Goal: Check status: Check status

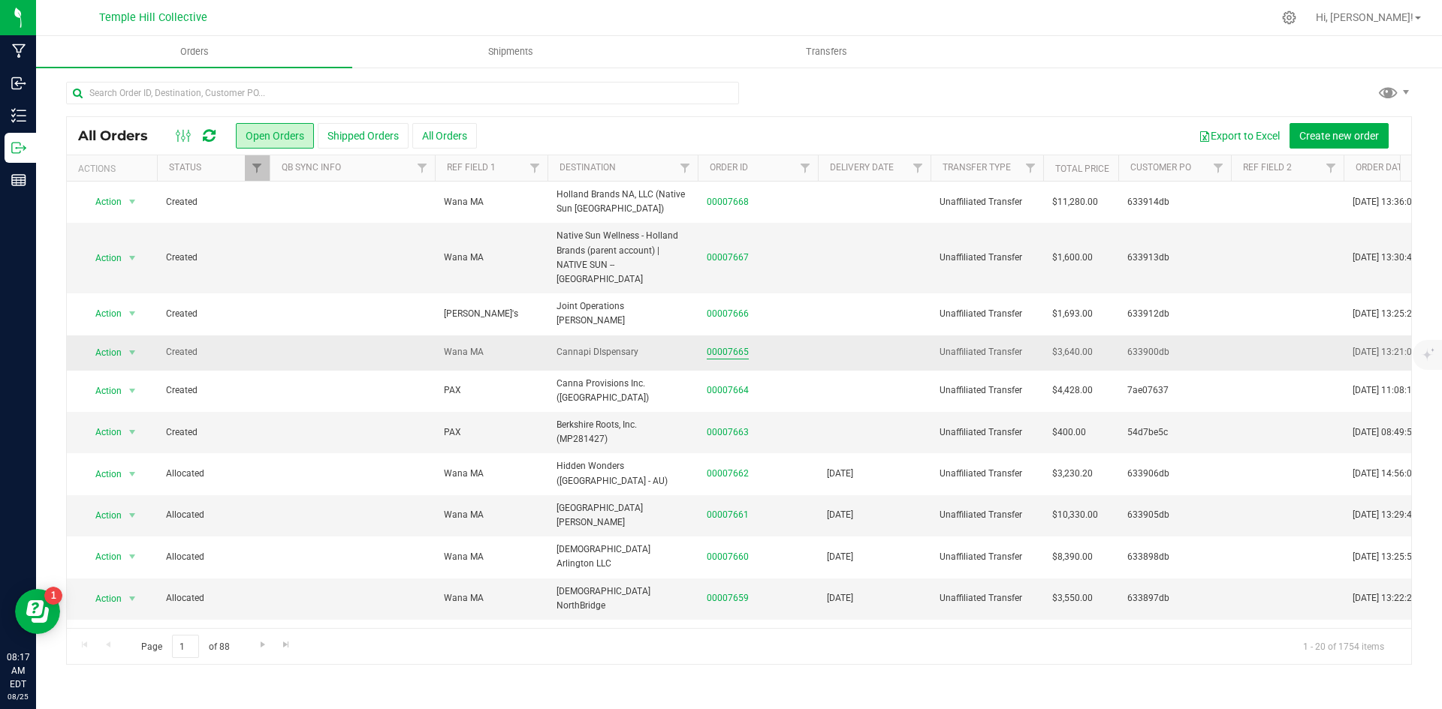
click at [729, 345] on link "00007665" at bounding box center [727, 352] width 42 height 14
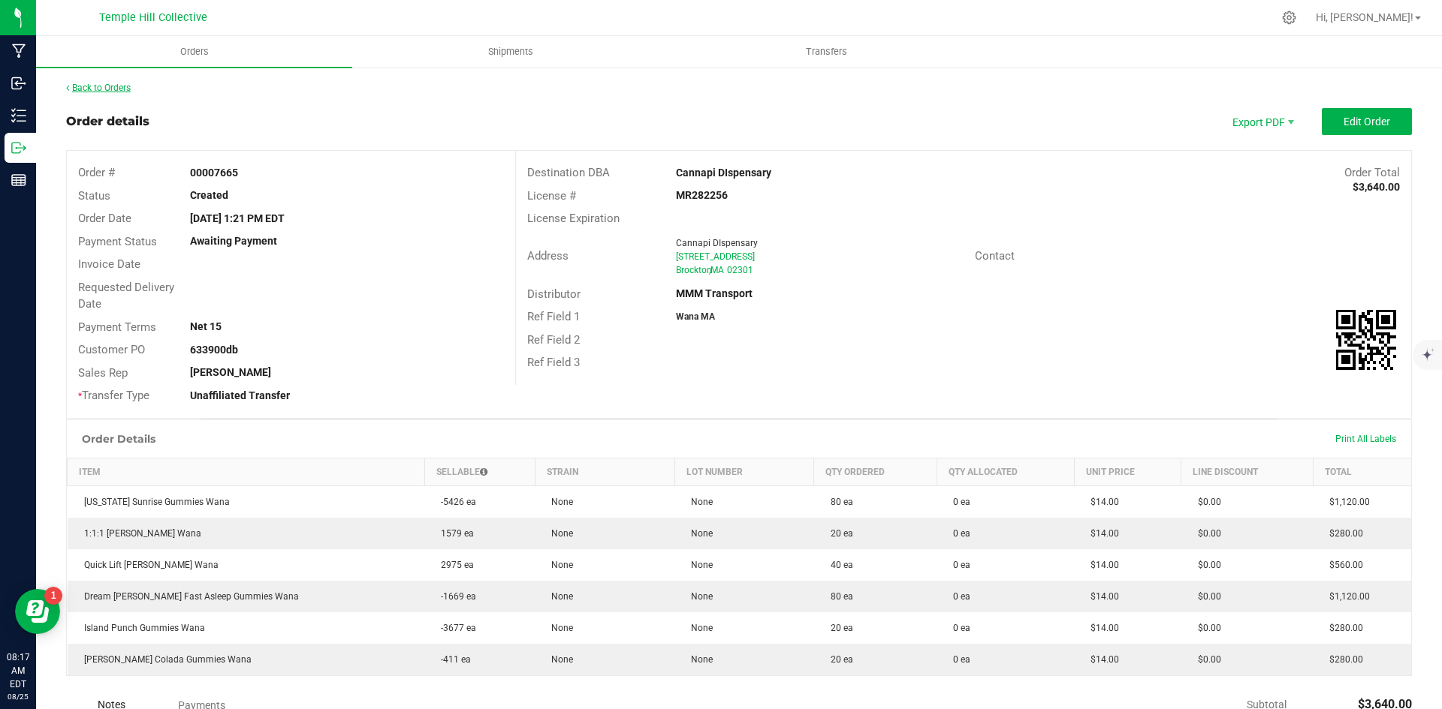
click at [83, 84] on link "Back to Orders" at bounding box center [98, 88] width 65 height 11
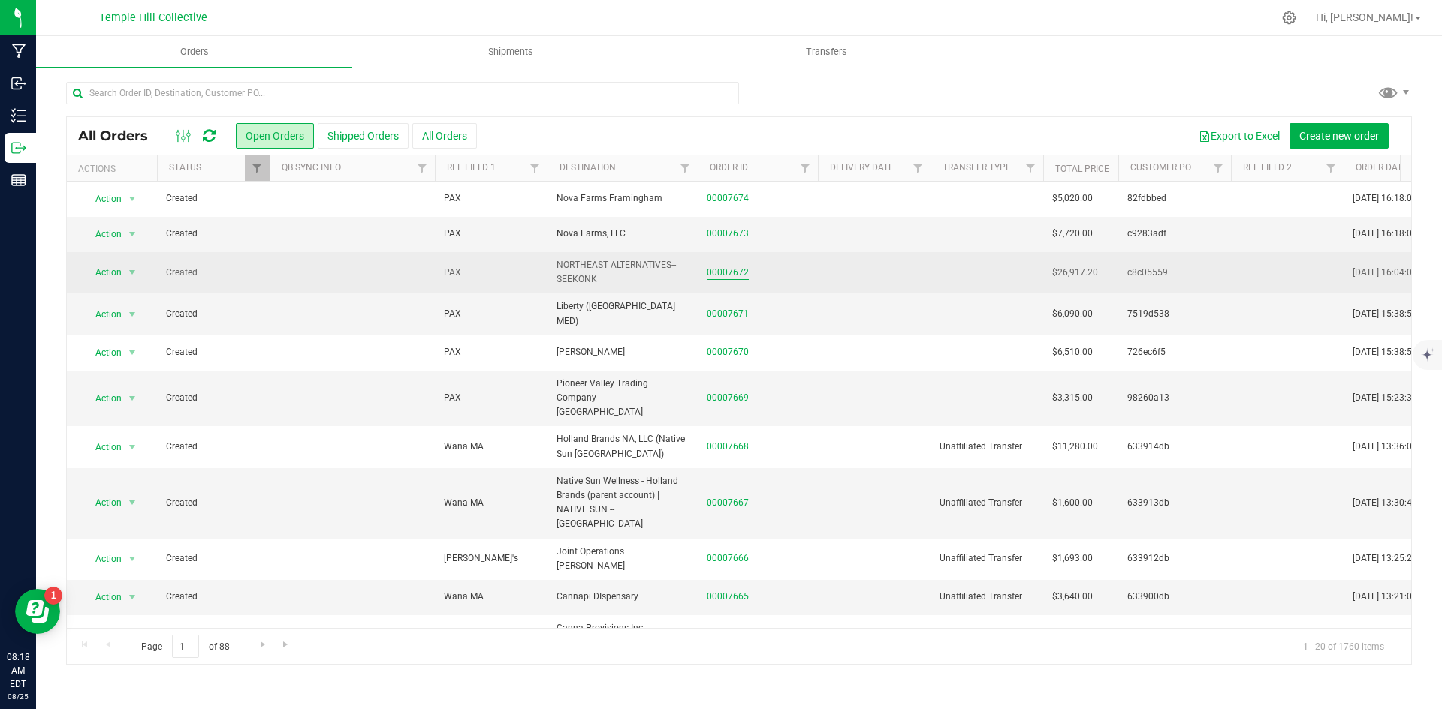
click at [725, 266] on link "00007672" at bounding box center [727, 273] width 42 height 14
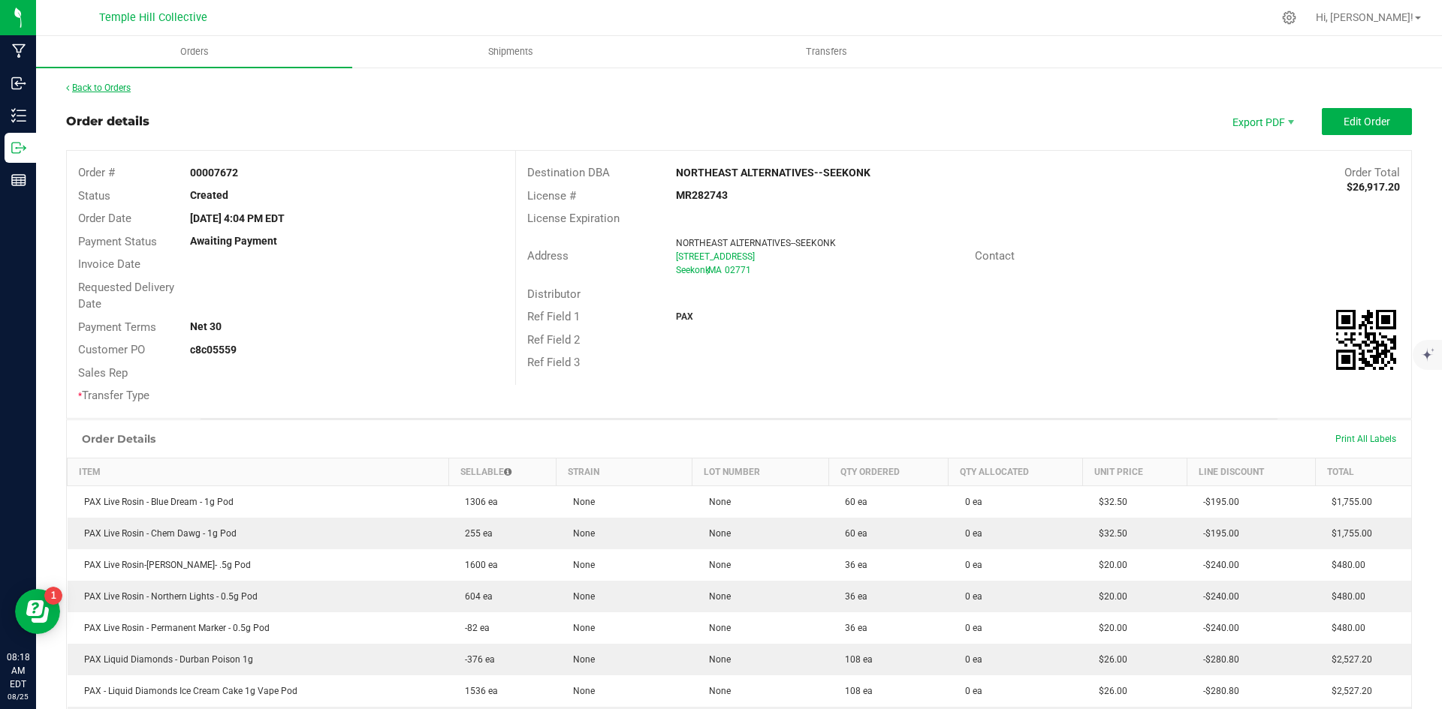
click at [121, 86] on link "Back to Orders" at bounding box center [98, 88] width 65 height 11
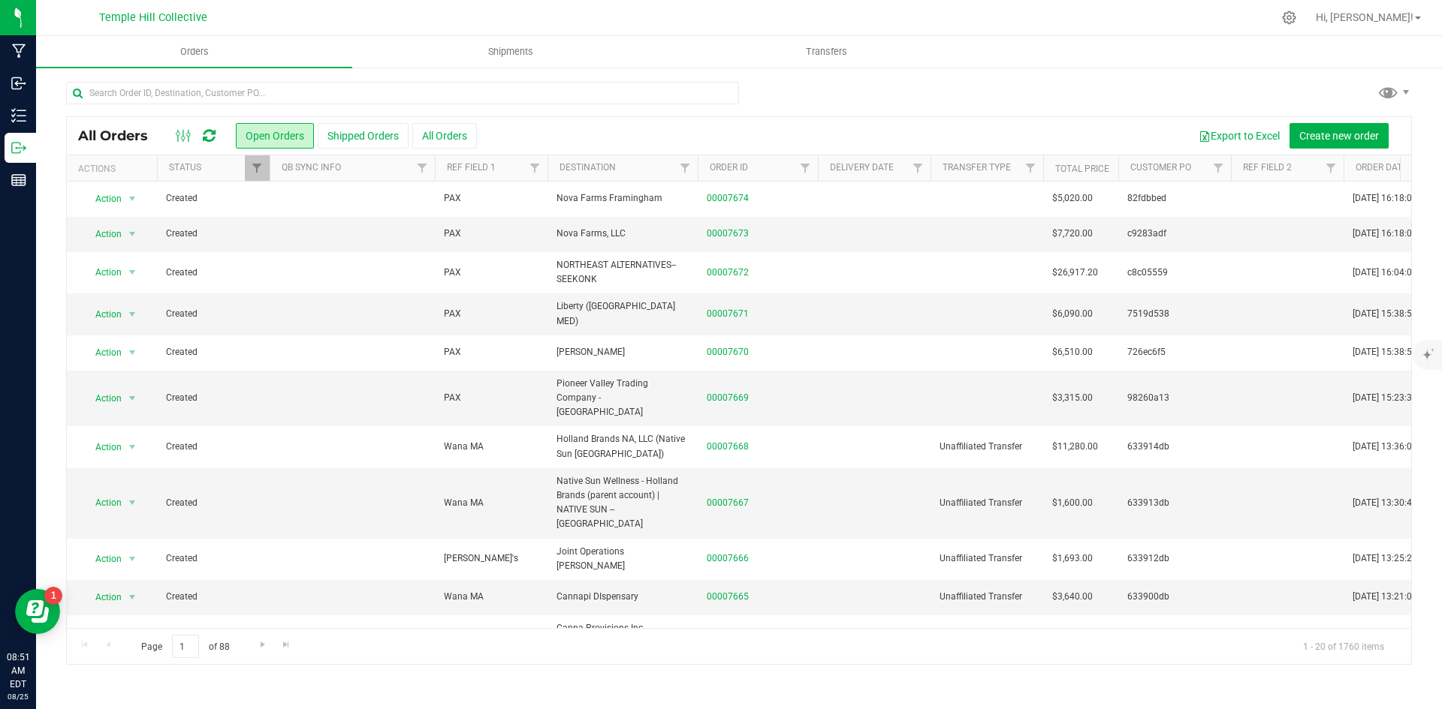
click at [209, 137] on icon at bounding box center [209, 135] width 13 height 15
